Goal: Information Seeking & Learning: Check status

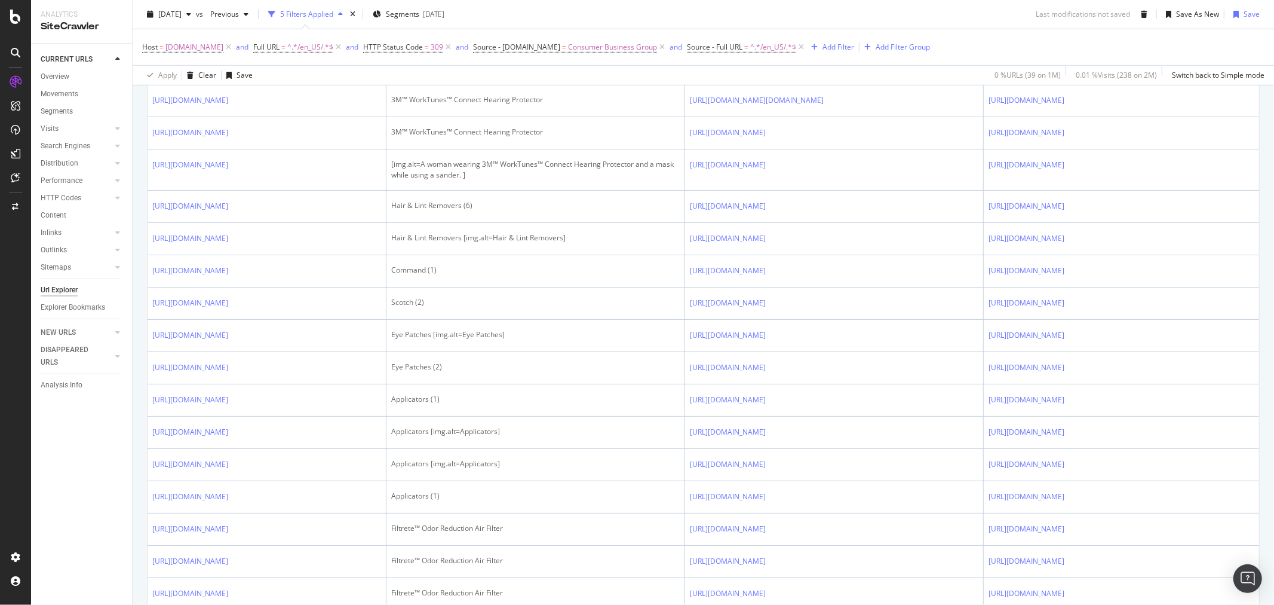
scroll to position [863, 0]
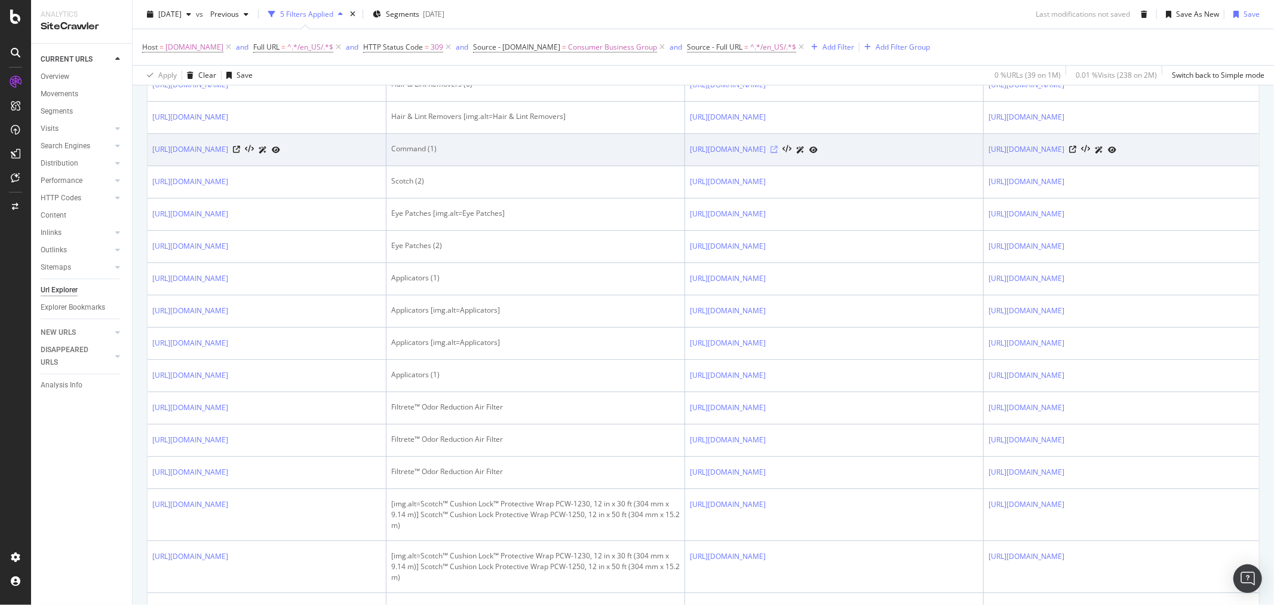
click at [778, 153] on icon at bounding box center [774, 149] width 7 height 7
click at [240, 153] on icon at bounding box center [236, 149] width 7 height 7
click at [778, 153] on icon at bounding box center [774, 149] width 7 height 7
click at [240, 153] on icon at bounding box center [236, 149] width 7 height 7
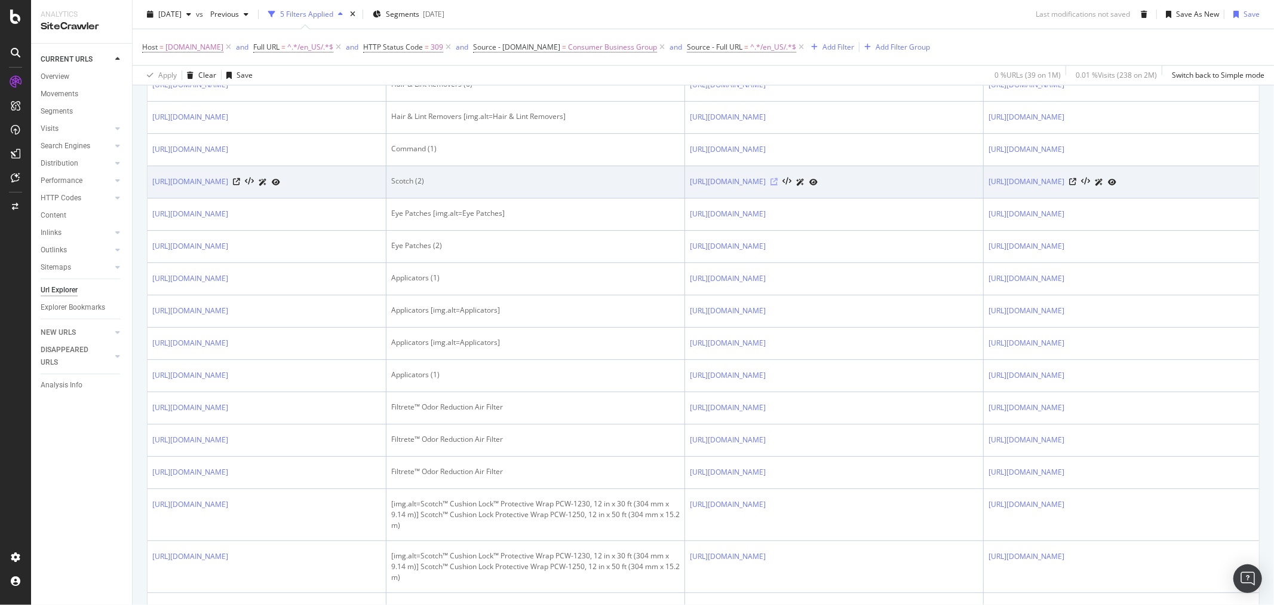
click at [778, 185] on icon at bounding box center [774, 181] width 7 height 7
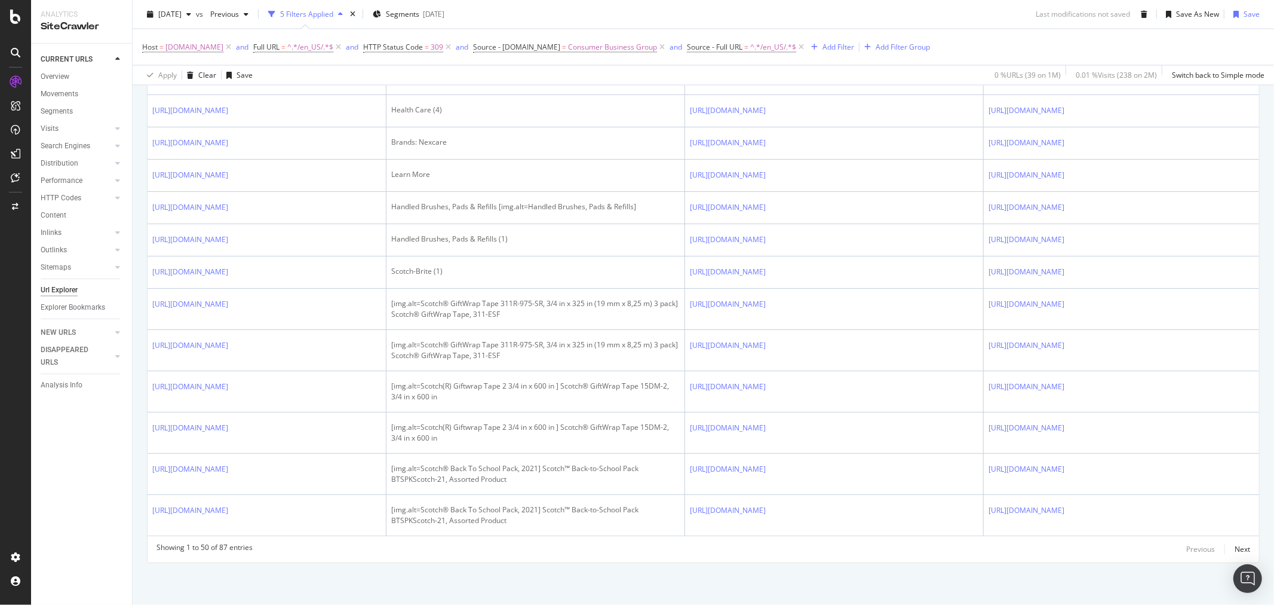
scroll to position [1991, 0]
